Goal: Task Accomplishment & Management: Manage account settings

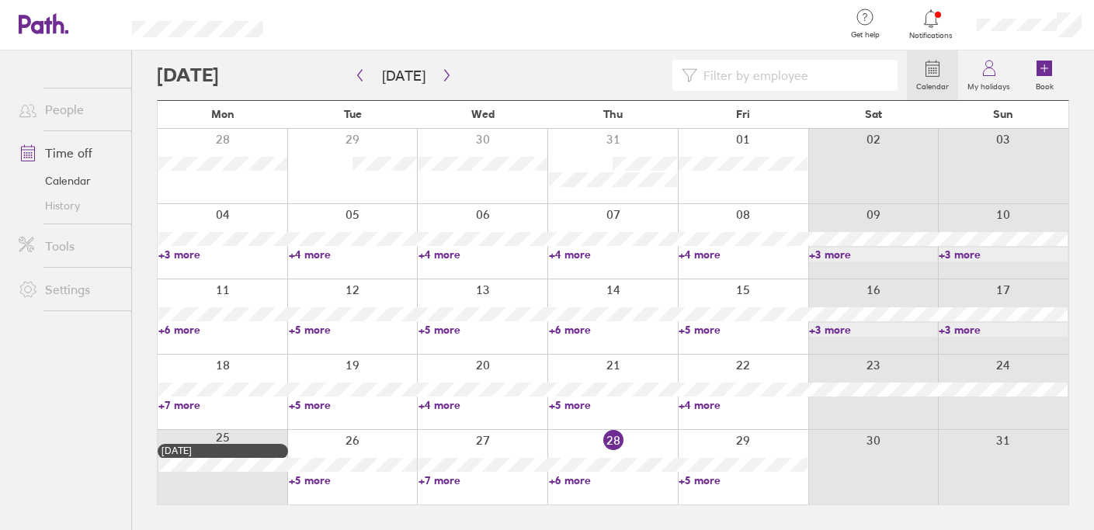
click at [581, 477] on link "+6 more" at bounding box center [613, 480] width 129 height 14
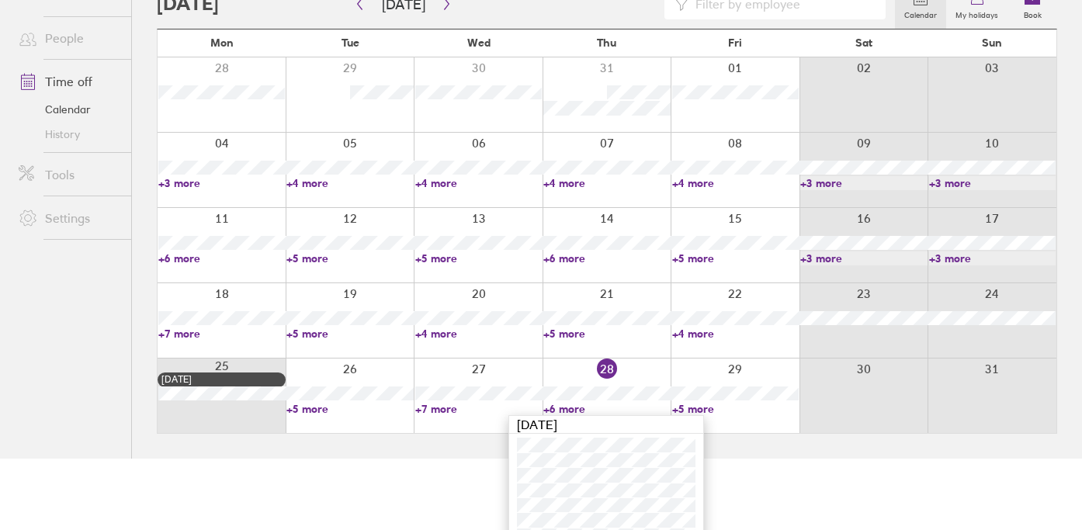
scroll to position [92, 0]
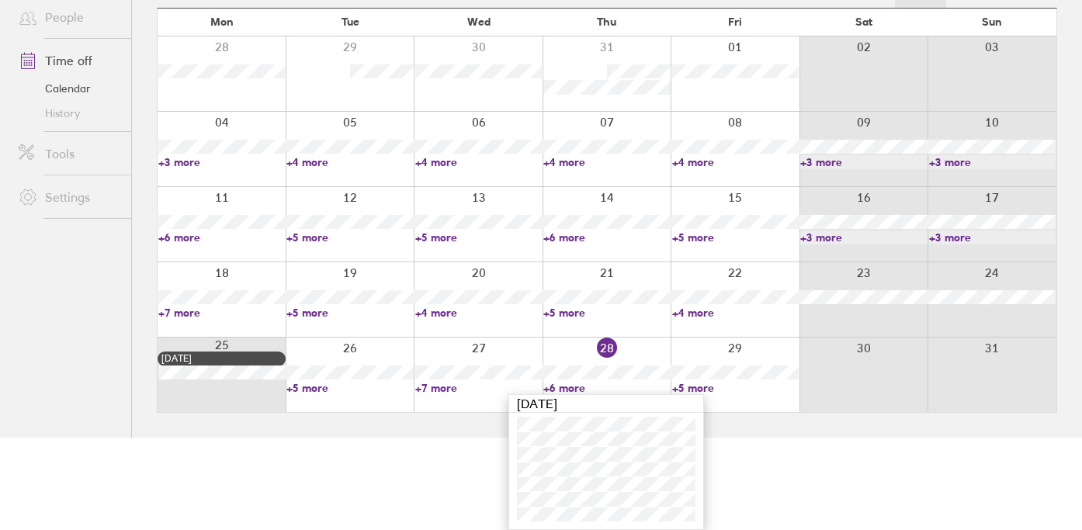
click at [700, 385] on link "+5 more" at bounding box center [735, 388] width 127 height 14
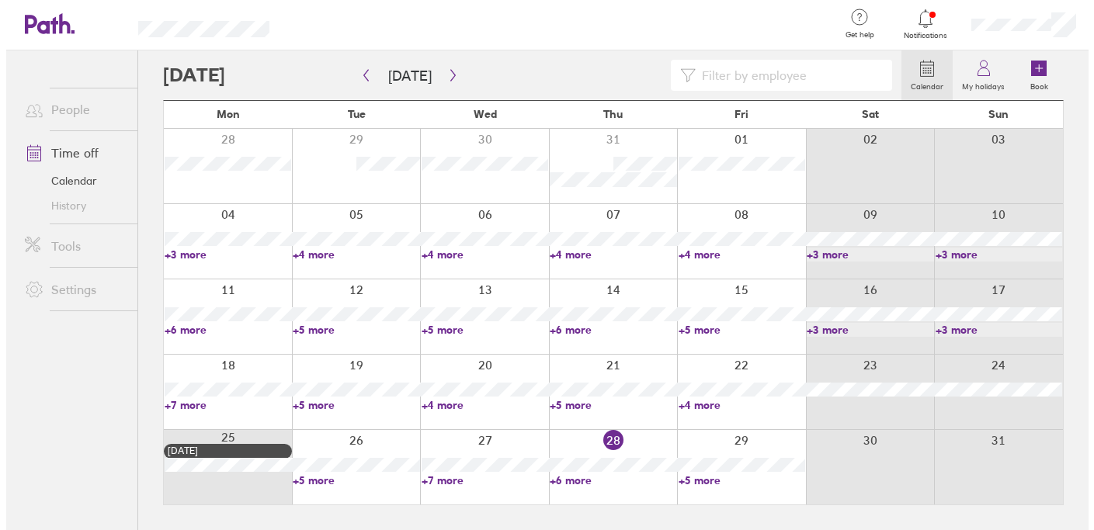
scroll to position [0, 0]
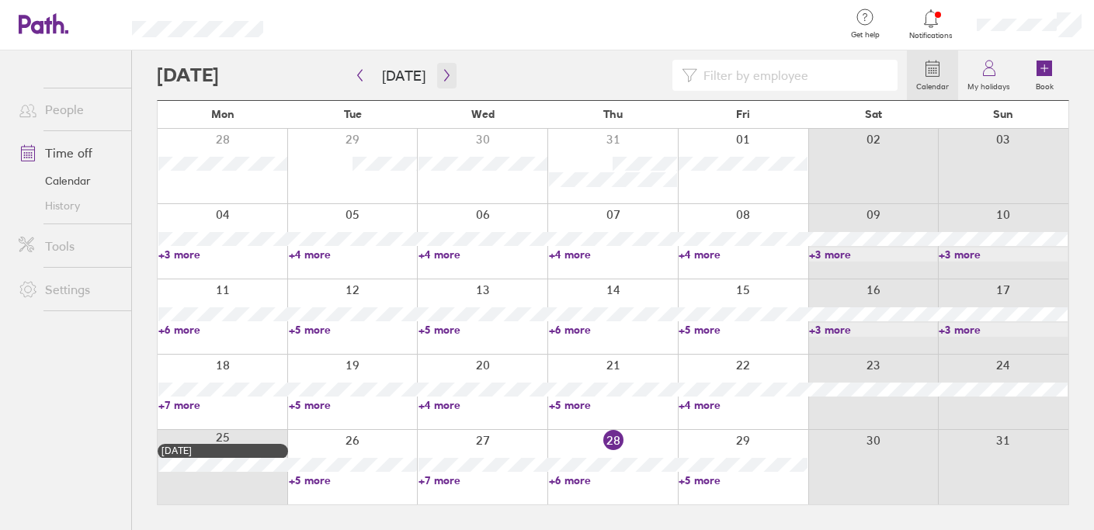
click at [442, 76] on icon "button" at bounding box center [447, 75] width 12 height 12
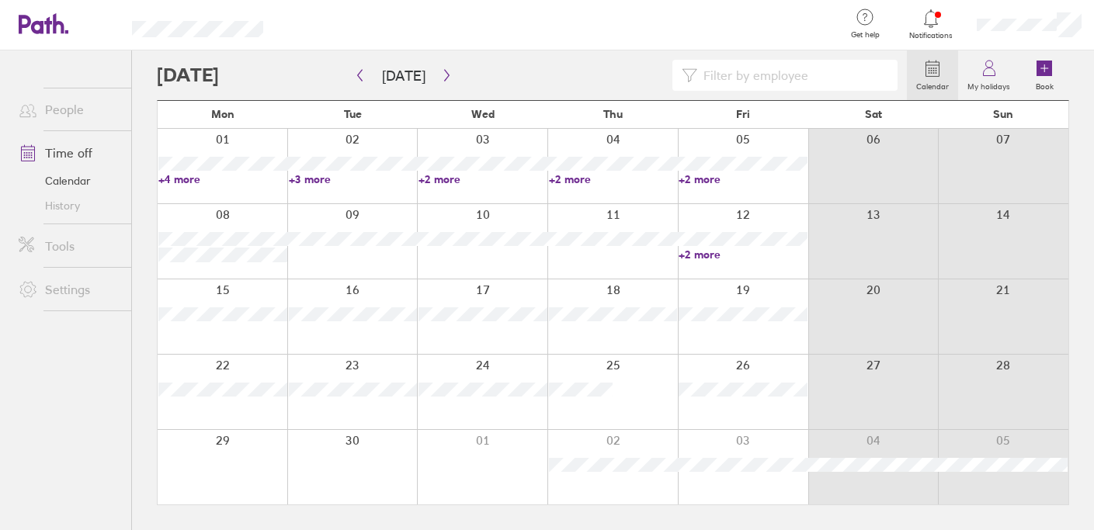
click at [573, 172] on link "+2 more" at bounding box center [613, 179] width 129 height 14
click at [706, 176] on link "+2 more" at bounding box center [742, 179] width 129 height 14
click at [731, 303] on div at bounding box center [743, 316] width 130 height 75
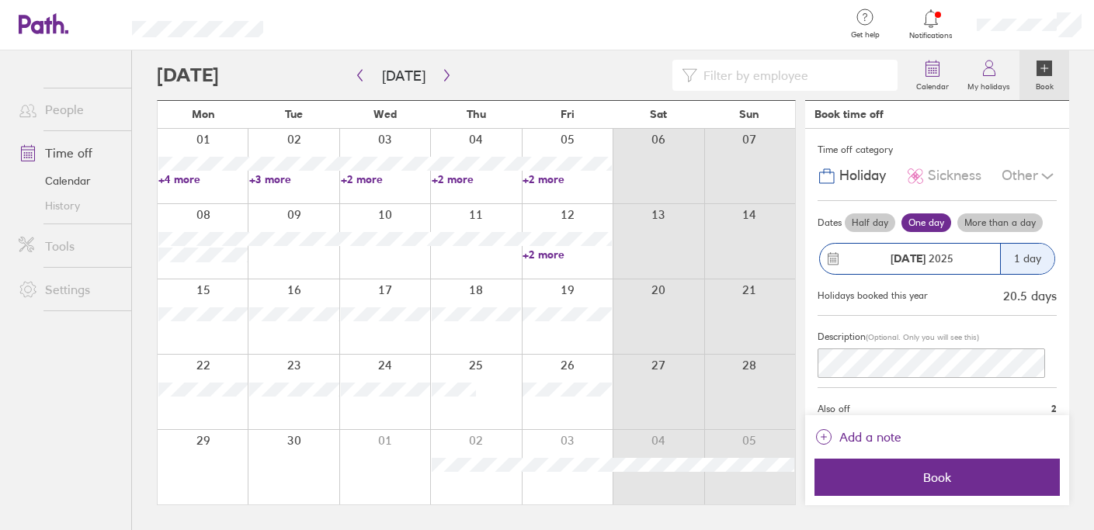
click at [76, 28] on header "Get help FAQs Contact us Notifications My profile Sign out" at bounding box center [547, 25] width 1094 height 50
click at [57, 26] on icon at bounding box center [44, 23] width 50 height 21
